Goal: Use online tool/utility: Utilize a website feature to perform a specific function

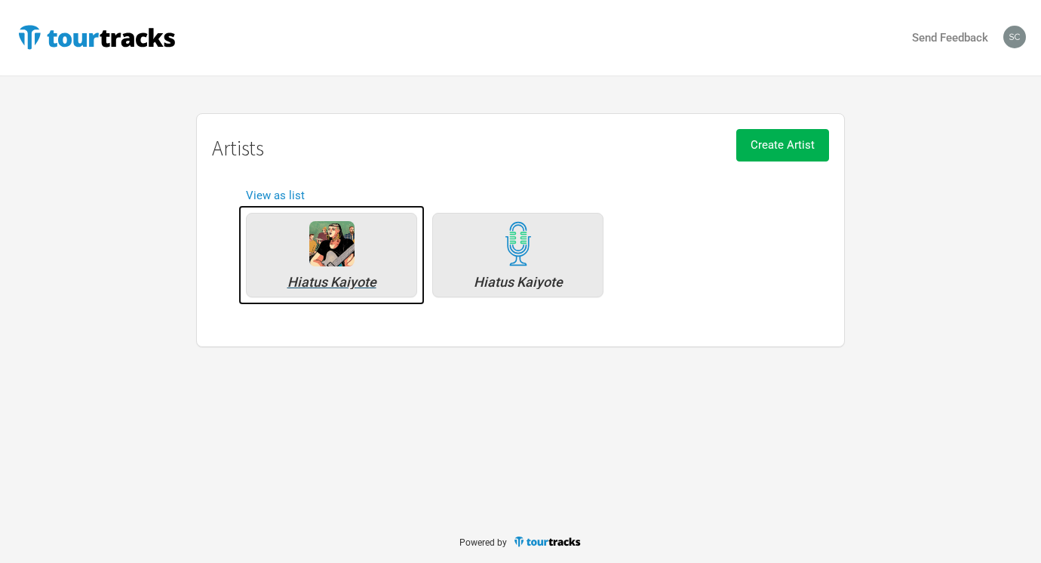
click at [363, 234] on div "Hiatus Kaiyote" at bounding box center [331, 255] width 171 height 84
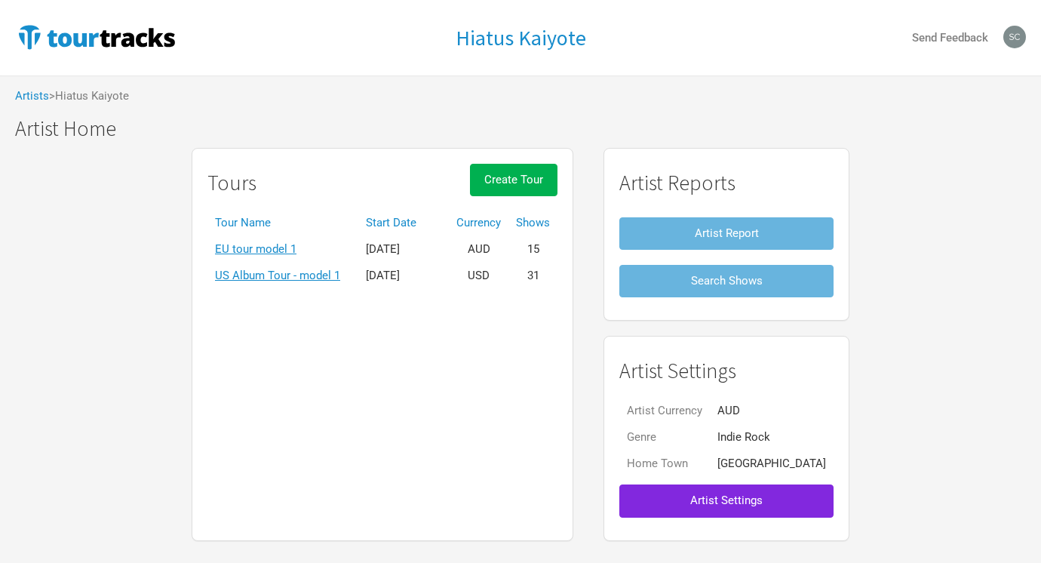
click at [65, 130] on h1 "Artist Home" at bounding box center [528, 128] width 1026 height 23
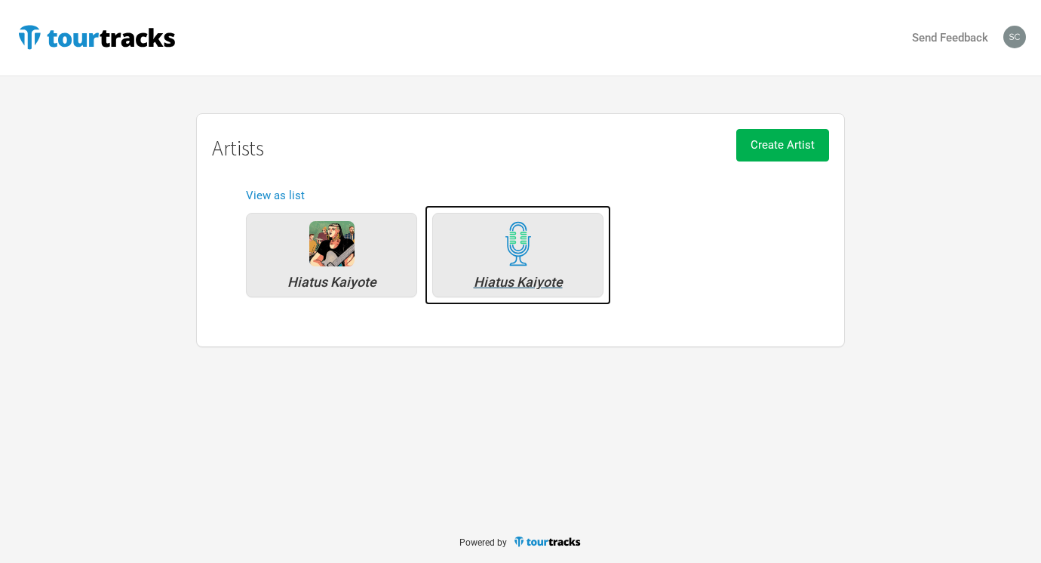
click at [530, 256] on img at bounding box center [518, 243] width 45 height 45
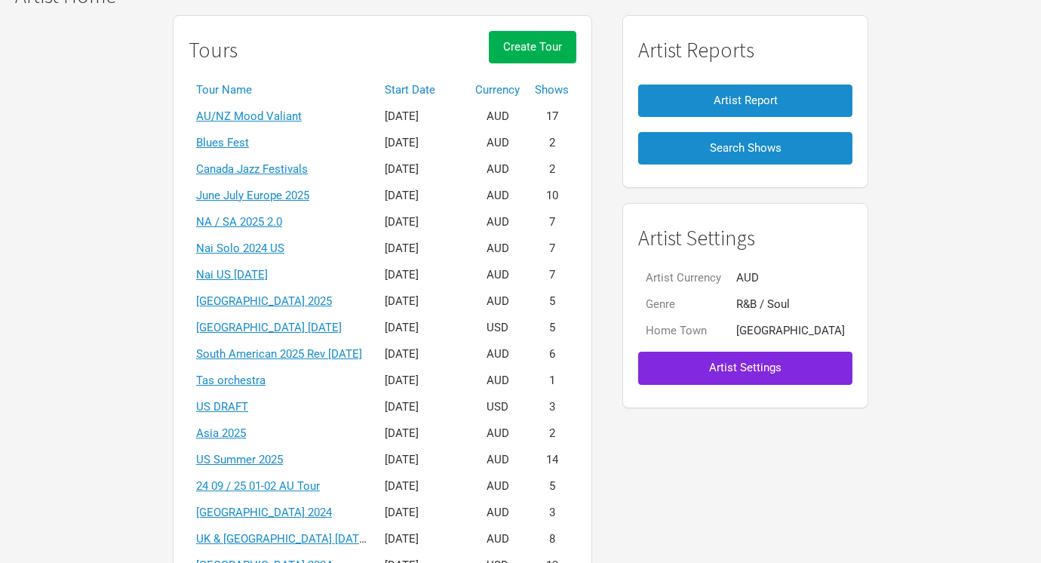
scroll to position [136, 0]
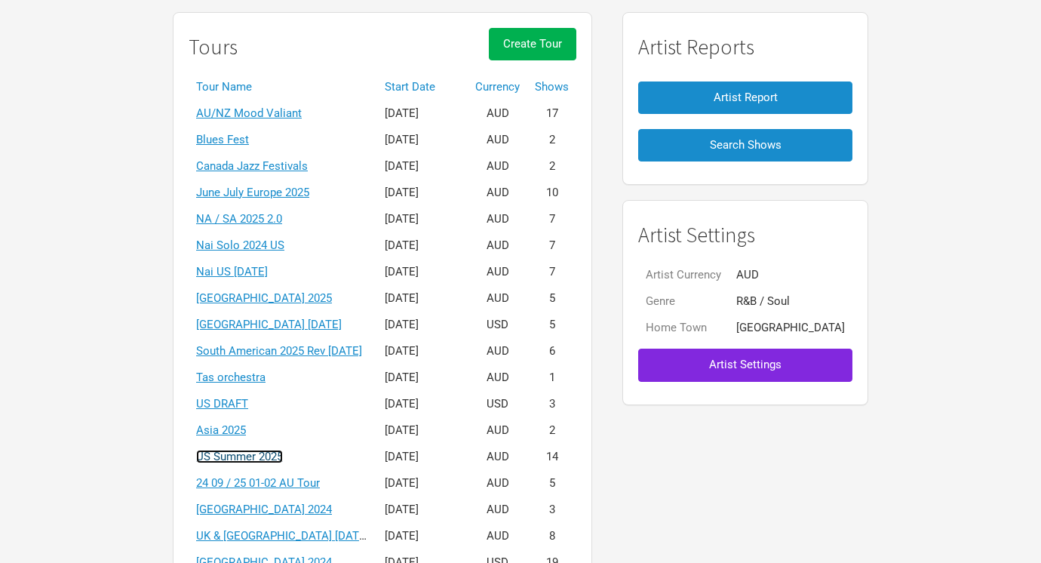
click at [283, 456] on link "US Summer 2025" at bounding box center [239, 457] width 87 height 14
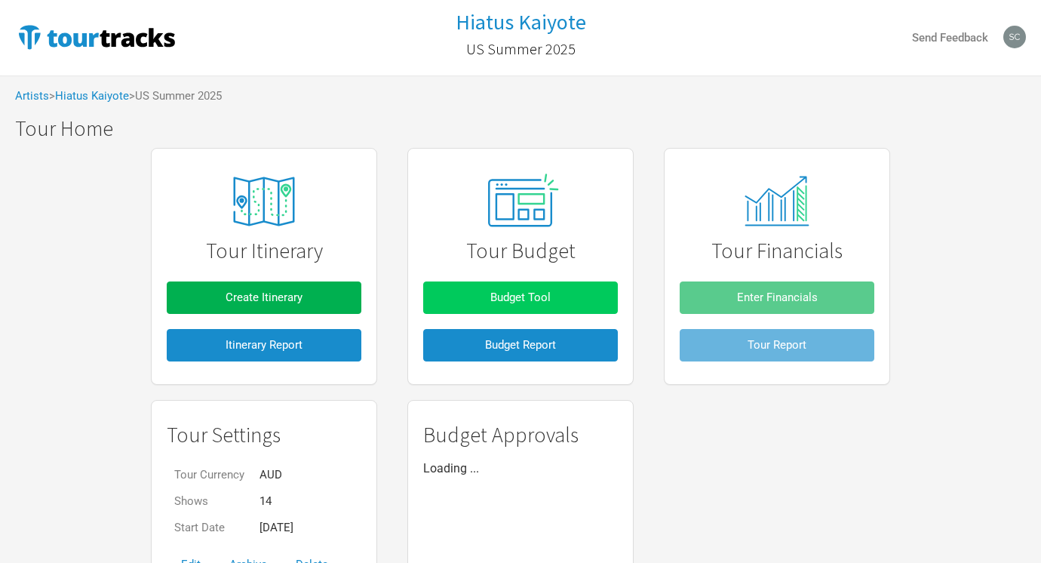
click at [539, 301] on span "Budget Tool" at bounding box center [520, 297] width 60 height 14
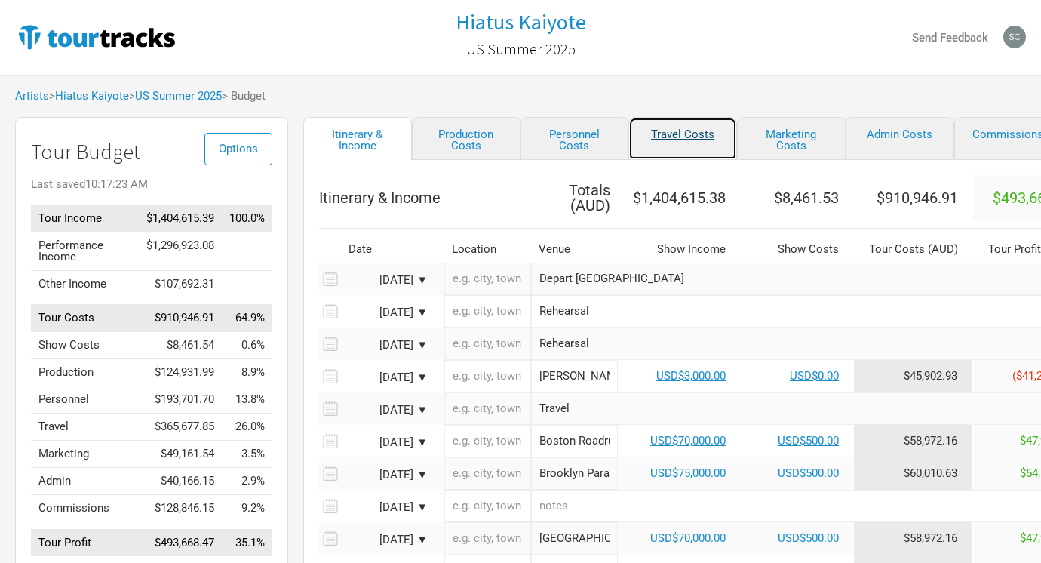
click at [678, 131] on link "Travel Costs" at bounding box center [682, 138] width 109 height 43
select select "USD"
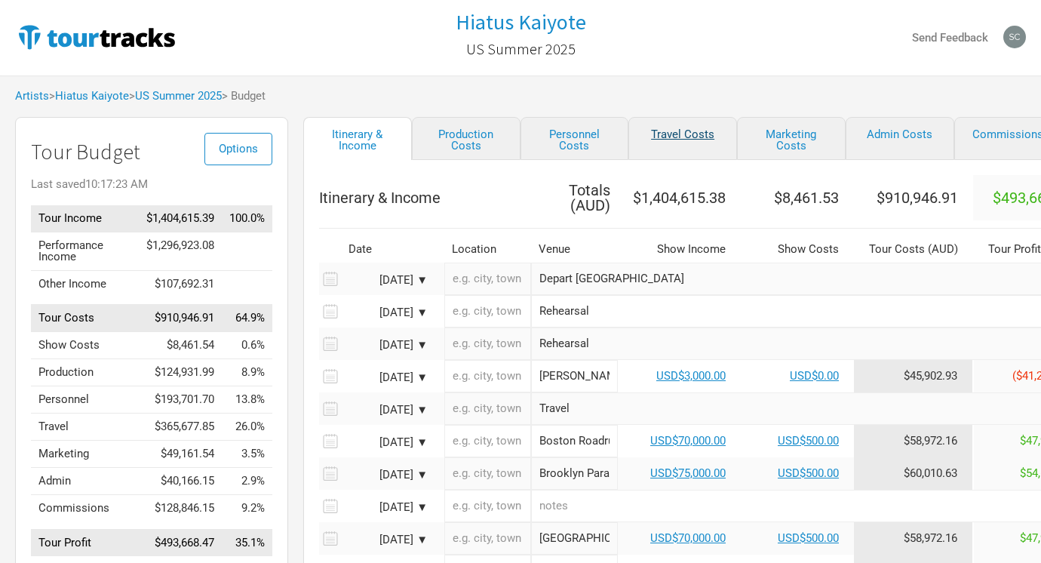
select select "USD"
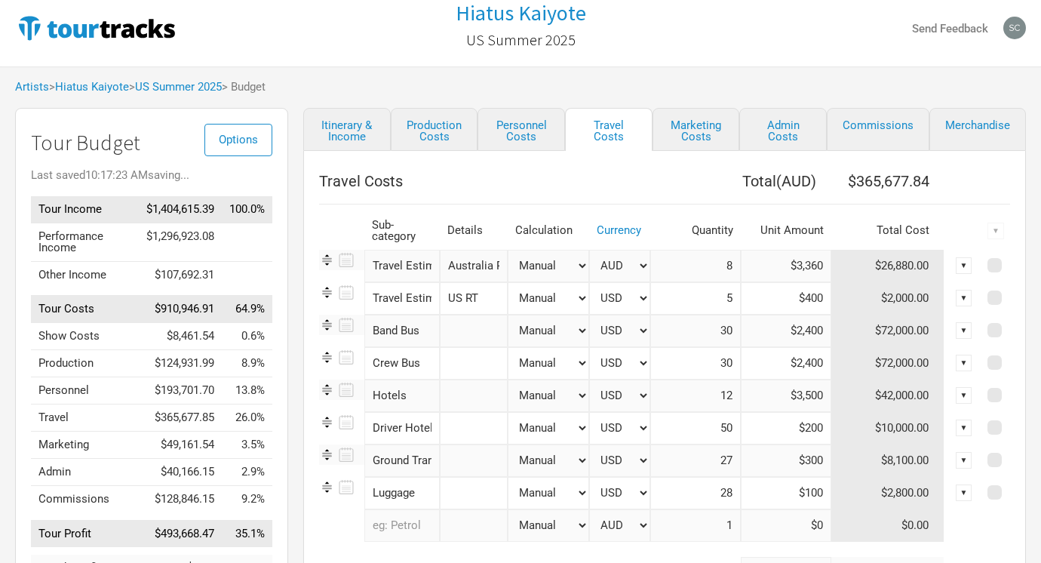
scroll to position [15, 0]
